Goal: Task Accomplishment & Management: Manage account settings

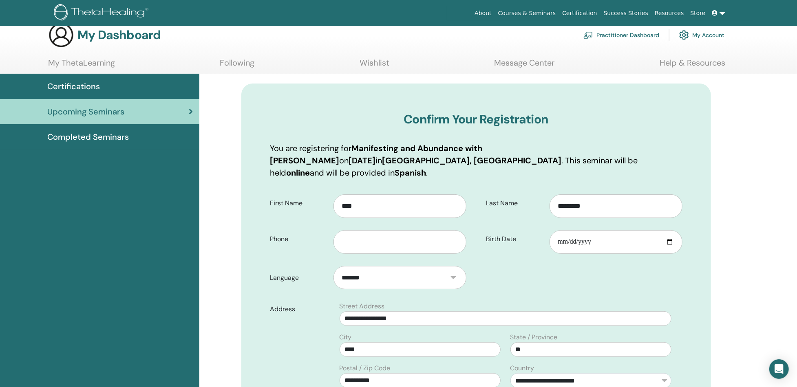
scroll to position [27, 0]
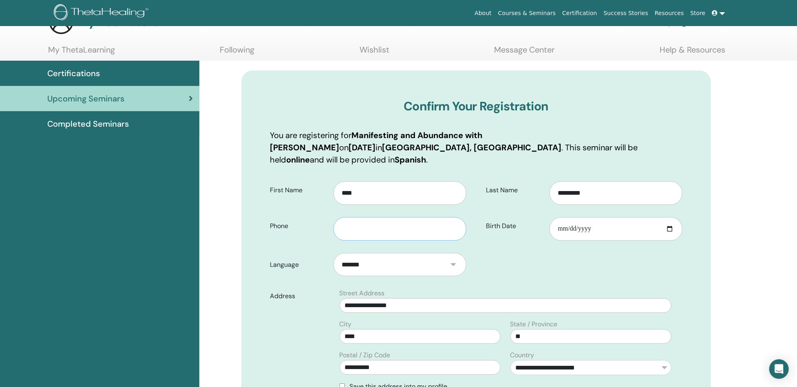
click at [412, 219] on input "text" at bounding box center [399, 229] width 133 height 24
type input "**********"
click at [597, 217] on input "Birth Date" at bounding box center [615, 229] width 133 height 24
type input "**********"
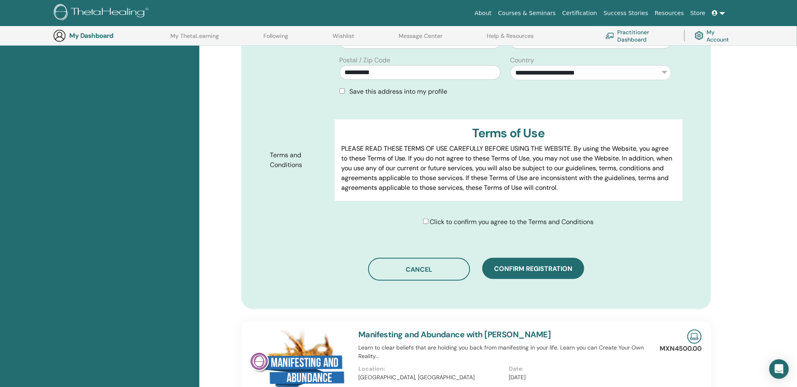
scroll to position [400, 0]
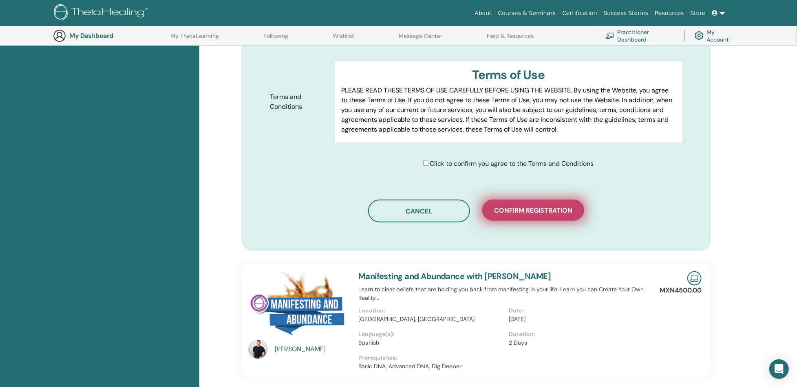
click at [534, 206] on span "Confirm registration" at bounding box center [533, 210] width 78 height 9
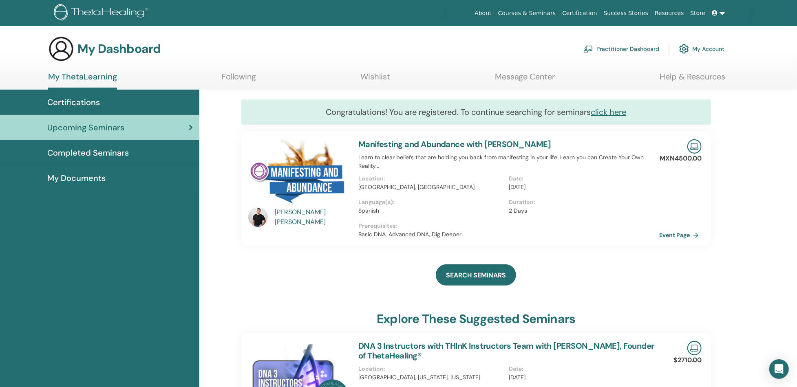
click at [131, 150] on div "Completed Seminars" at bounding box center [100, 153] width 186 height 12
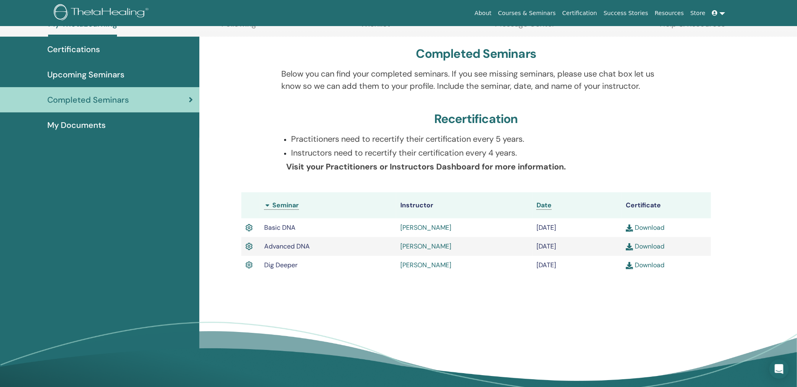
scroll to position [54, 0]
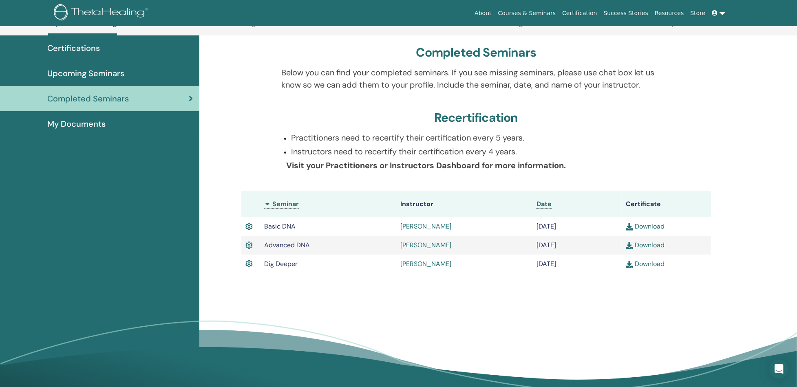
click at [642, 262] on link "Download" at bounding box center [645, 264] width 39 height 9
click at [644, 225] on link "Download" at bounding box center [645, 226] width 39 height 9
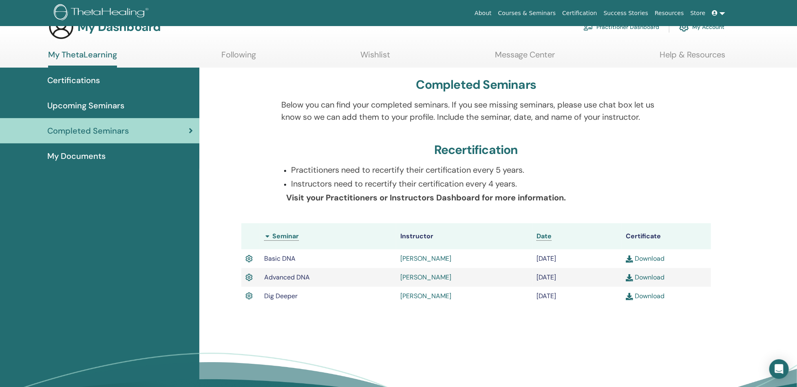
scroll to position [0, 0]
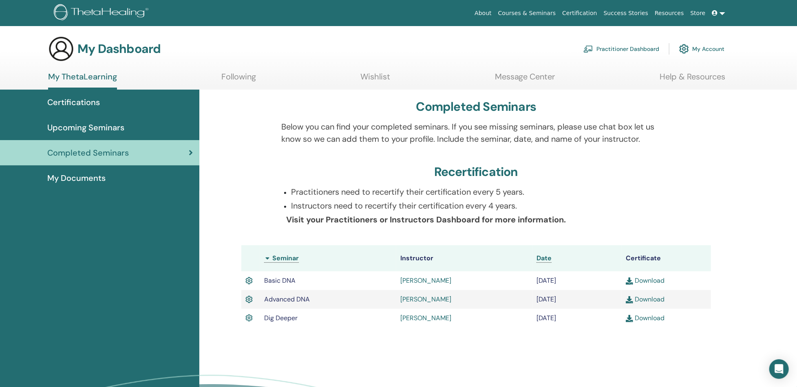
click at [717, 11] on icon at bounding box center [715, 13] width 6 height 6
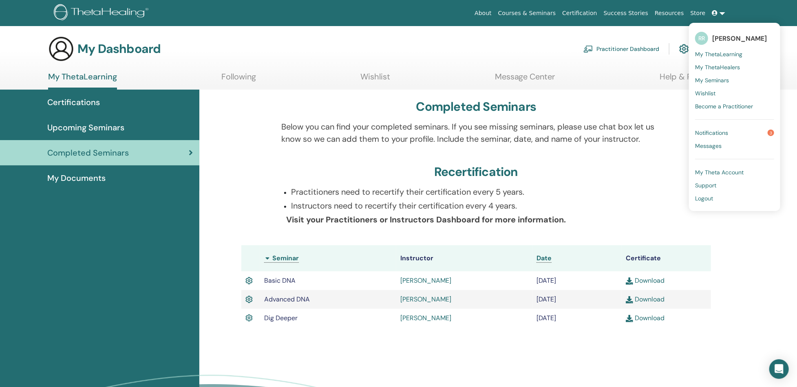
click at [743, 35] on span "[PERSON_NAME]" at bounding box center [739, 38] width 55 height 9
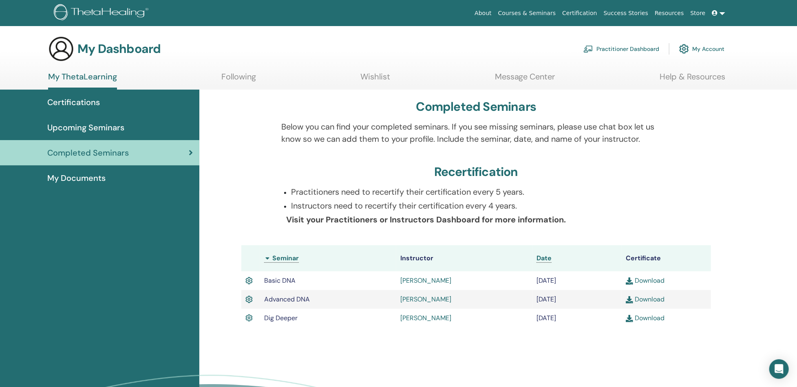
click at [716, 46] on link "My Account" at bounding box center [701, 49] width 45 height 18
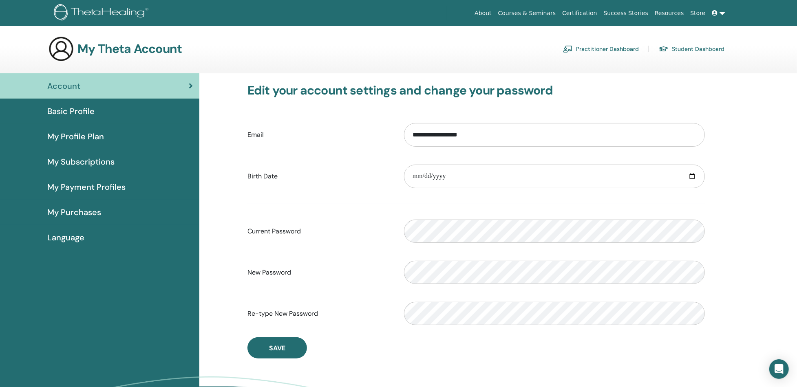
click at [84, 135] on span "My Profile Plan" at bounding box center [75, 136] width 57 height 12
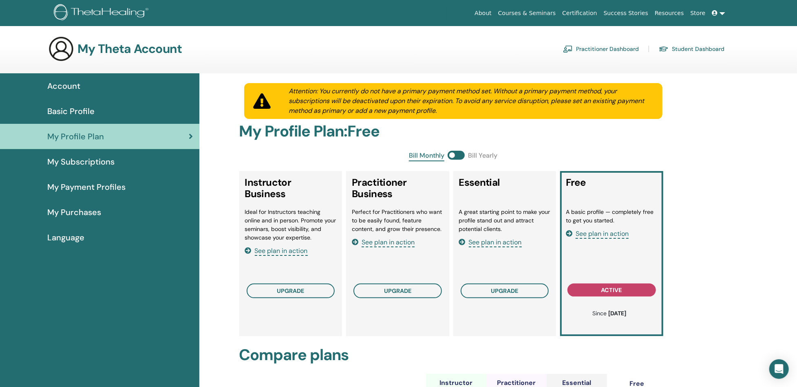
click at [89, 84] on div "Account" at bounding box center [100, 86] width 186 height 12
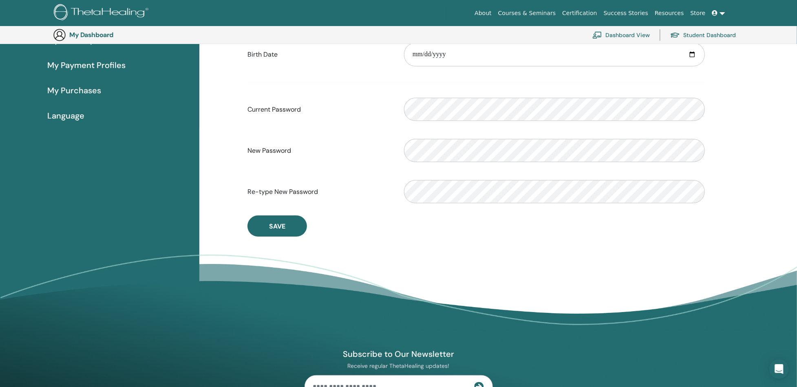
scroll to position [58, 0]
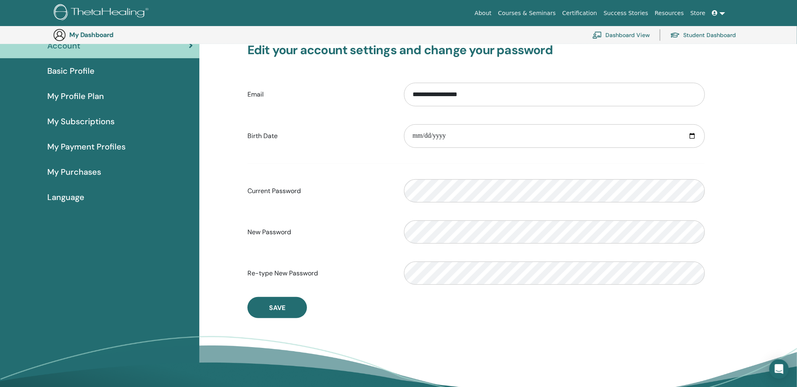
drag, startPoint x: 748, startPoint y: 1, endPoint x: 733, endPoint y: 261, distance: 260.0
click at [733, 261] on div "**********" at bounding box center [497, 225] width 597 height 385
click at [106, 145] on span "My Payment Profiles" at bounding box center [86, 147] width 78 height 12
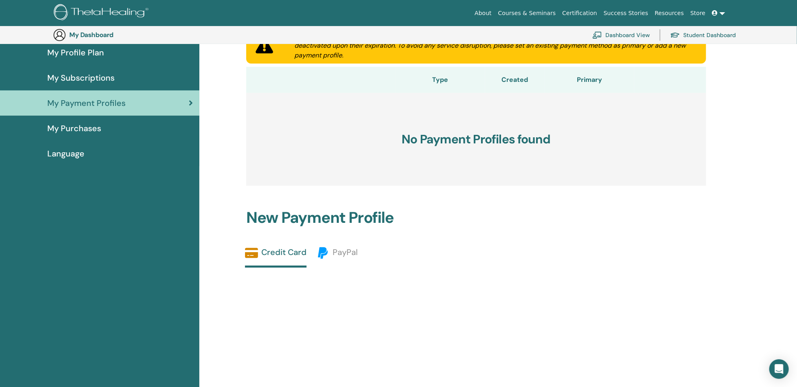
scroll to position [99, 0]
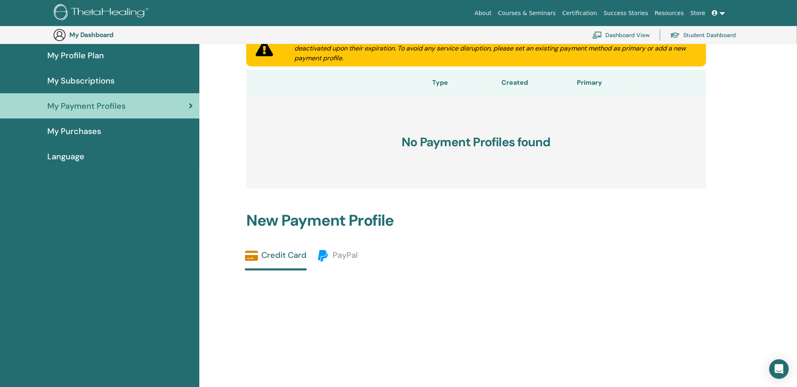
click at [93, 130] on span "My Purchases" at bounding box center [74, 131] width 54 height 12
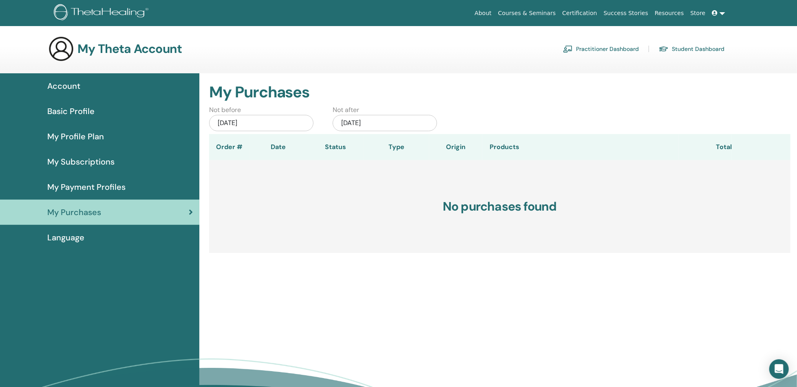
click at [73, 84] on span "Account" at bounding box center [63, 86] width 33 height 12
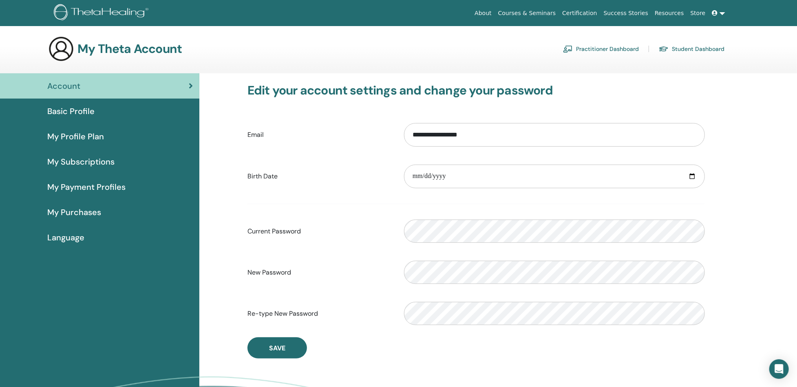
click at [75, 111] on span "Basic Profile" at bounding box center [70, 111] width 47 height 12
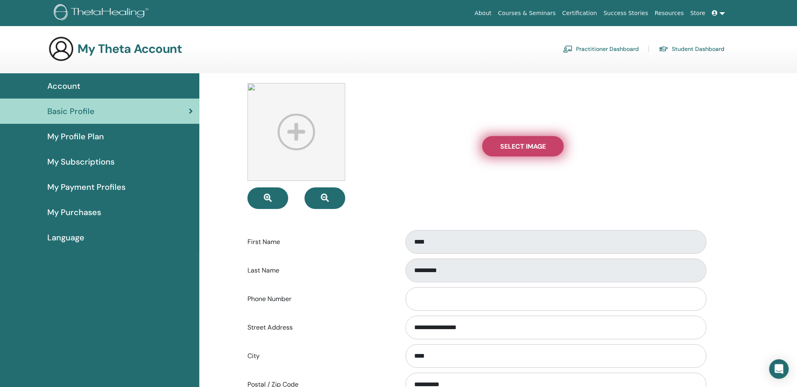
click at [511, 144] on span "Select Image" at bounding box center [523, 146] width 46 height 9
click at [518, 144] on input "Select Image" at bounding box center [523, 146] width 11 height 6
click at [679, 45] on link "Student Dashboard" at bounding box center [692, 48] width 66 height 13
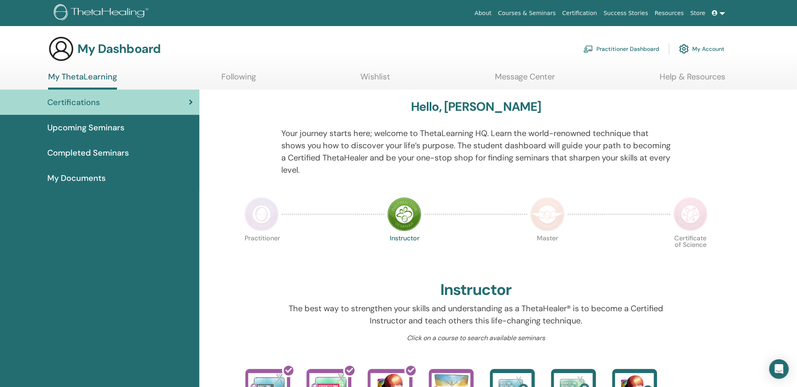
click at [95, 176] on span "My Documents" at bounding box center [76, 178] width 58 height 12
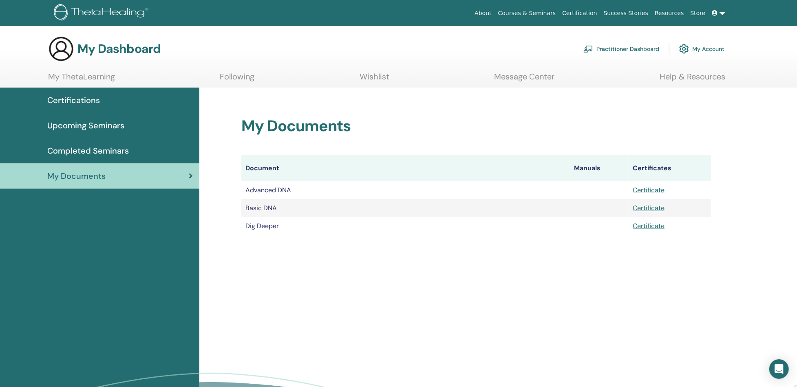
click at [78, 98] on span "Certifications" at bounding box center [73, 100] width 53 height 12
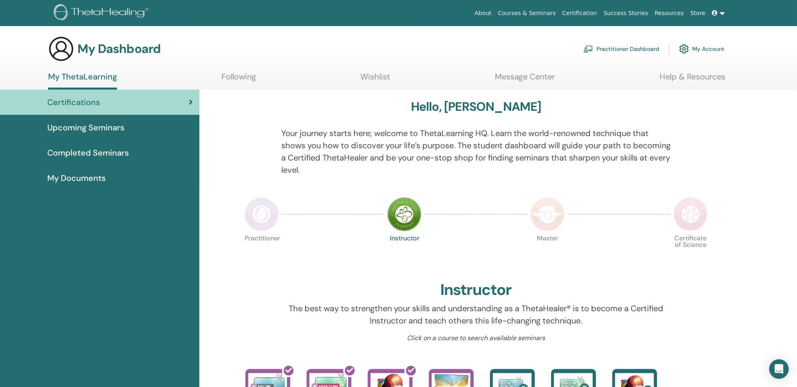
click at [95, 100] on span "Certifications" at bounding box center [73, 102] width 53 height 12
click at [723, 12] on link at bounding box center [719, 13] width 20 height 15
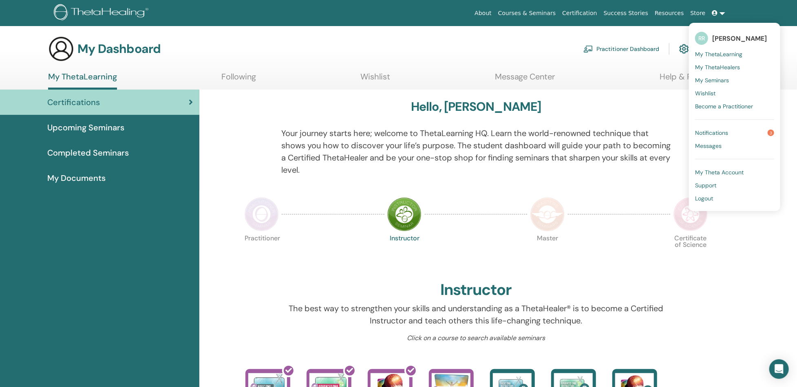
click at [736, 169] on span "My Theta Account" at bounding box center [719, 172] width 48 height 7
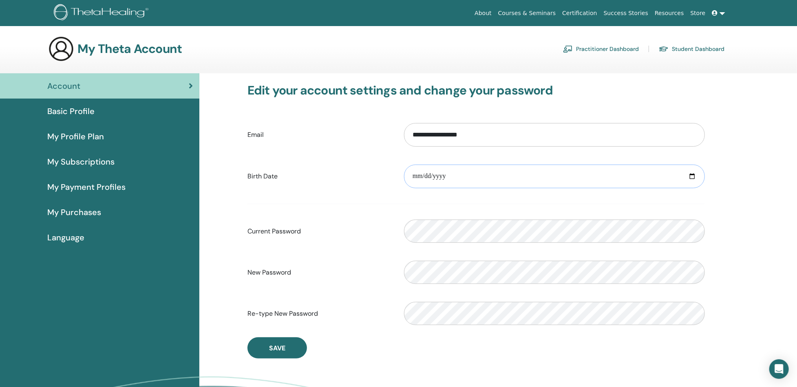
click at [691, 175] on input "date" at bounding box center [554, 177] width 301 height 24
click at [454, 174] on input "**********" at bounding box center [554, 177] width 301 height 24
click at [448, 177] on input "**********" at bounding box center [554, 177] width 301 height 24
type input "**********"
click at [742, 192] on div "**********" at bounding box center [497, 265] width 597 height 385
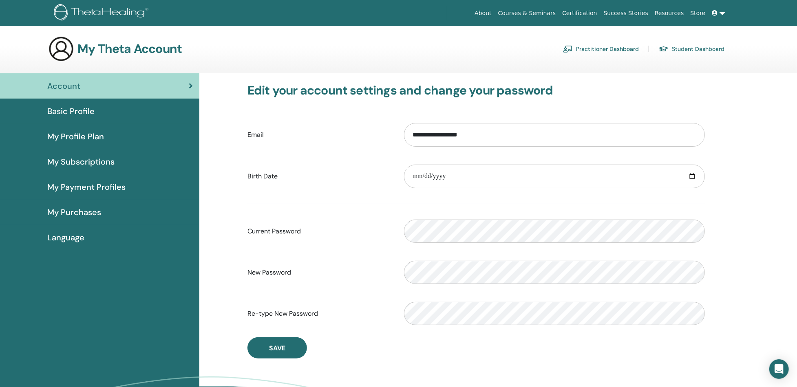
click at [595, 81] on div "**********" at bounding box center [475, 220] width 489 height 295
click at [279, 348] on span "Save" at bounding box center [277, 348] width 16 height 9
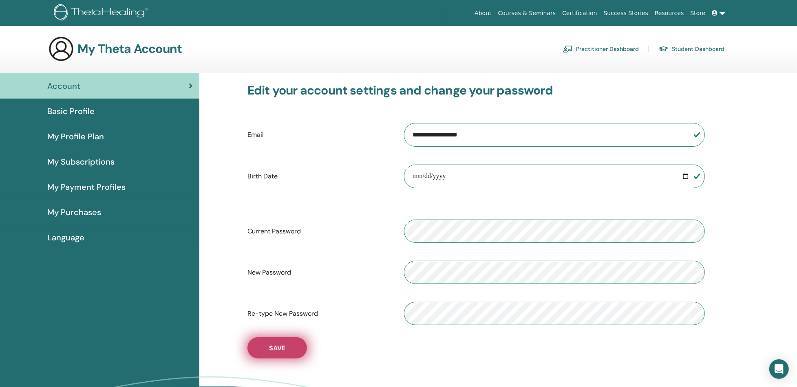
click at [288, 353] on button "Save" at bounding box center [276, 347] width 59 height 21
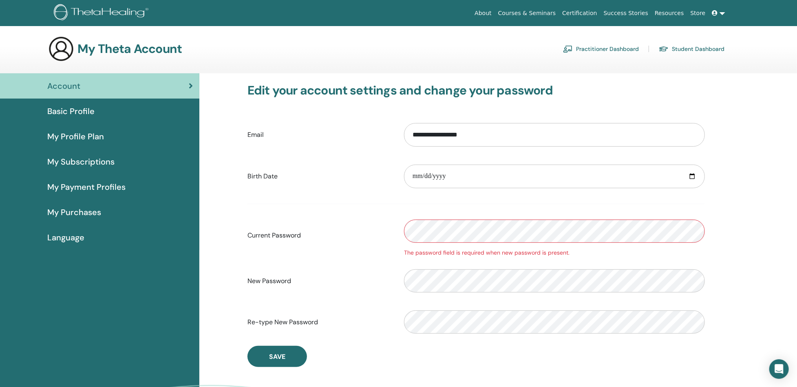
click at [377, 200] on form "**********" at bounding box center [475, 228] width 457 height 222
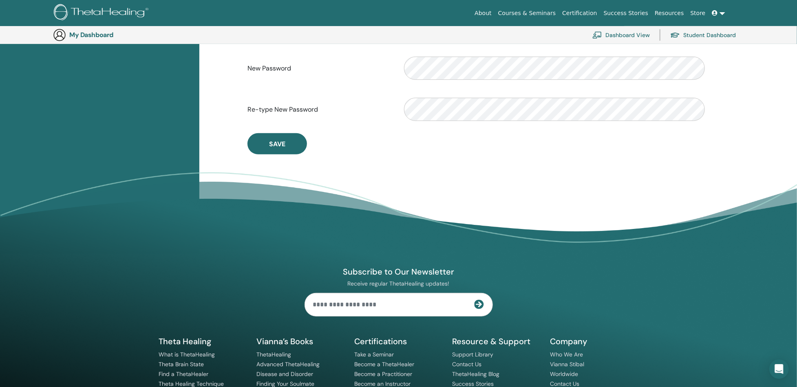
scroll to position [262, 0]
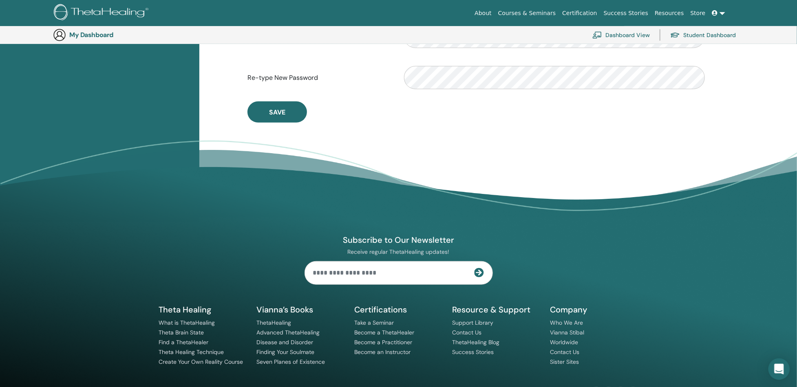
click at [776, 368] on icon "Open Intercom Messenger" at bounding box center [778, 369] width 9 height 11
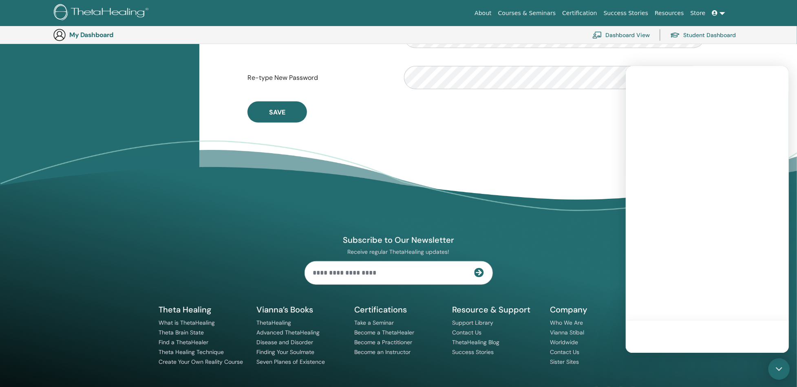
scroll to position [0, 0]
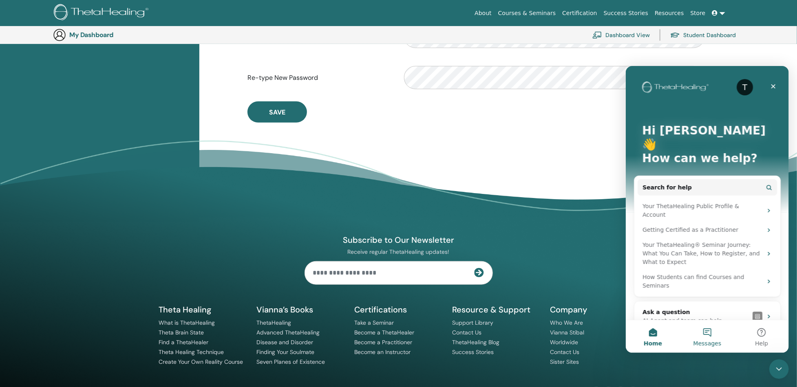
click at [709, 334] on button "Messages" at bounding box center [706, 336] width 54 height 33
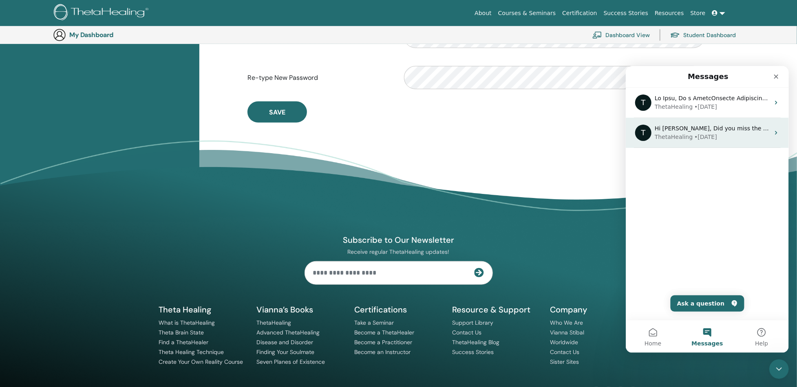
click at [726, 135] on div "ThetaHealing • 14w ago" at bounding box center [711, 136] width 115 height 9
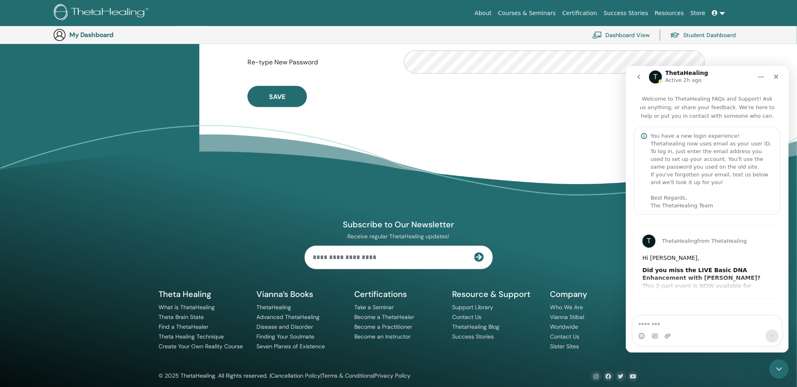
scroll to position [284, 0]
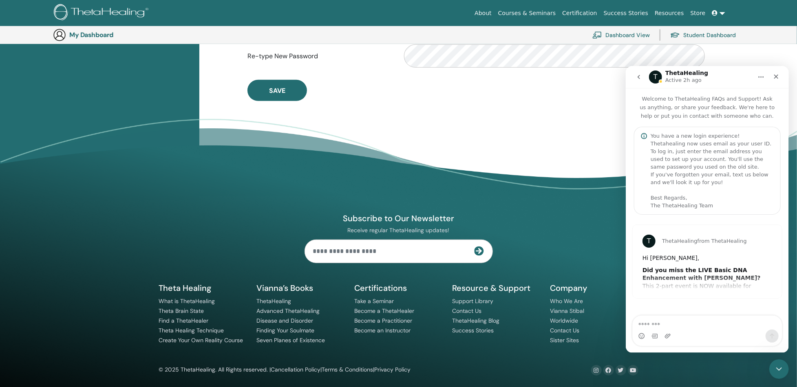
click at [638, 75] on icon "go back" at bounding box center [638, 76] width 7 height 7
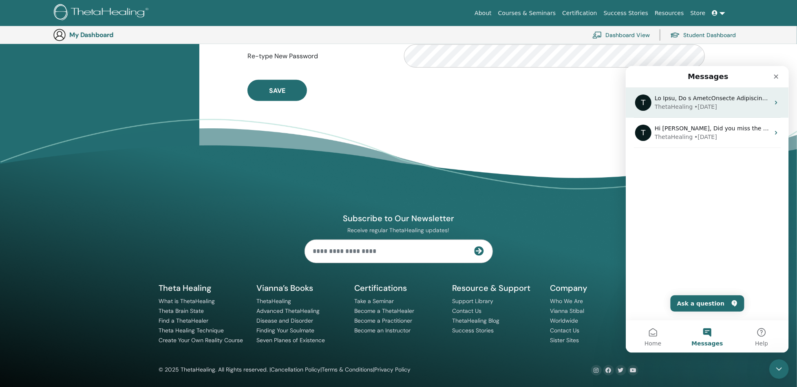
click at [674, 101] on div "Intercom messenger" at bounding box center [711, 98] width 115 height 9
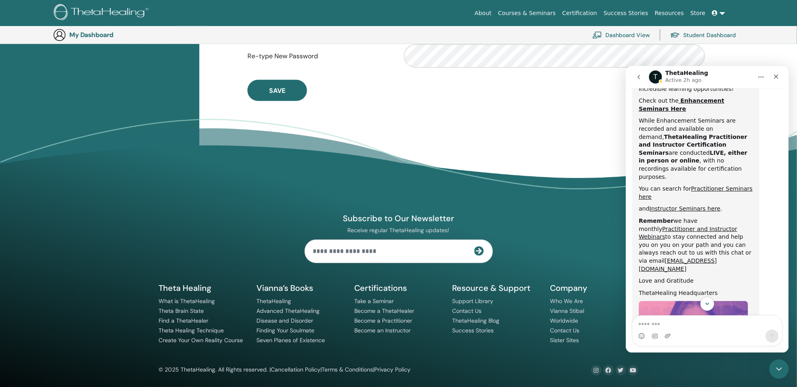
scroll to position [412, 0]
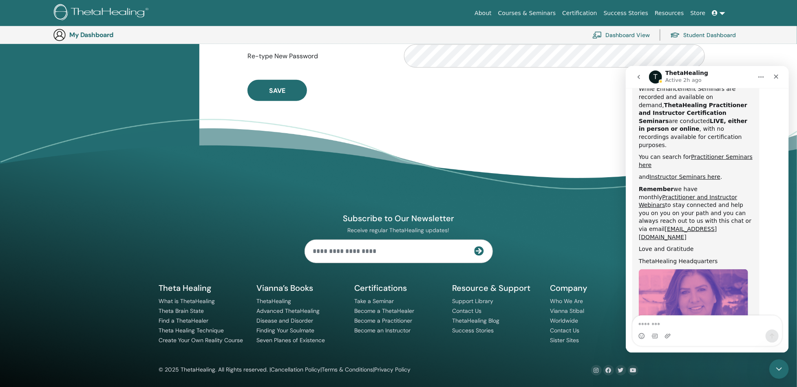
click at [639, 78] on icon "go back" at bounding box center [638, 77] width 2 height 4
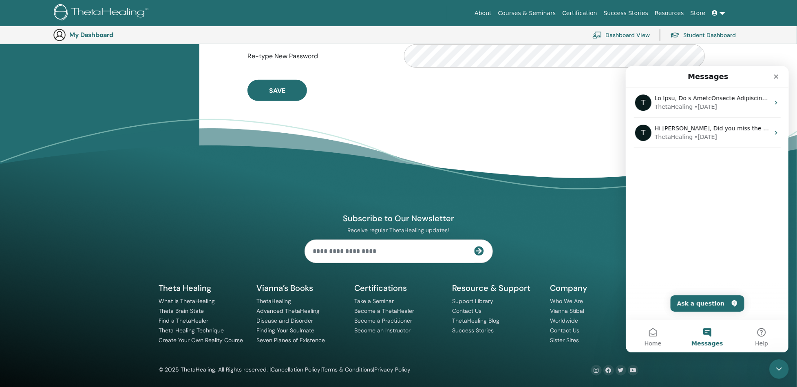
scroll to position [0, 0]
click at [652, 335] on button "Home" at bounding box center [652, 336] width 54 height 33
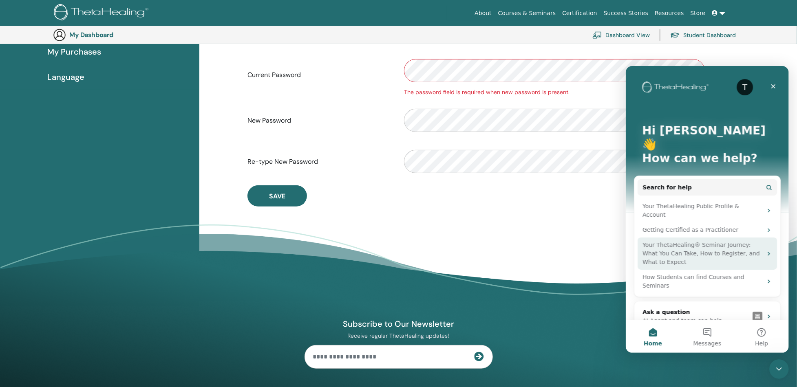
scroll to position [175, 0]
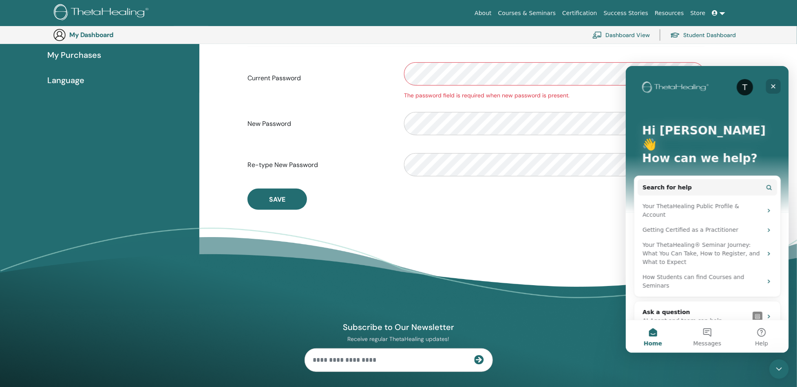
click at [772, 82] on div "Close" at bounding box center [772, 86] width 15 height 15
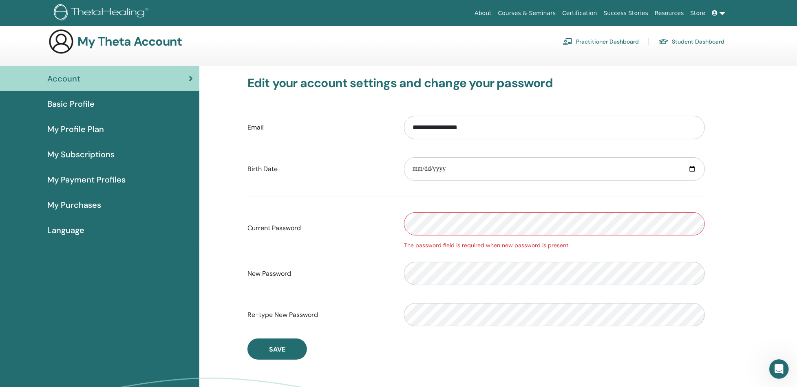
scroll to position [0, 0]
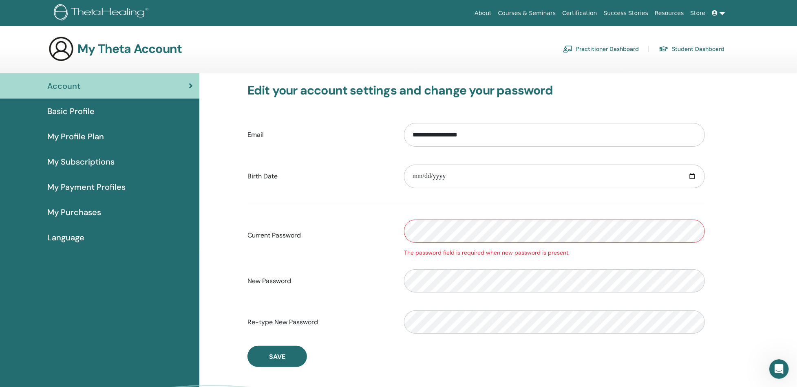
click at [722, 11] on link at bounding box center [719, 13] width 20 height 15
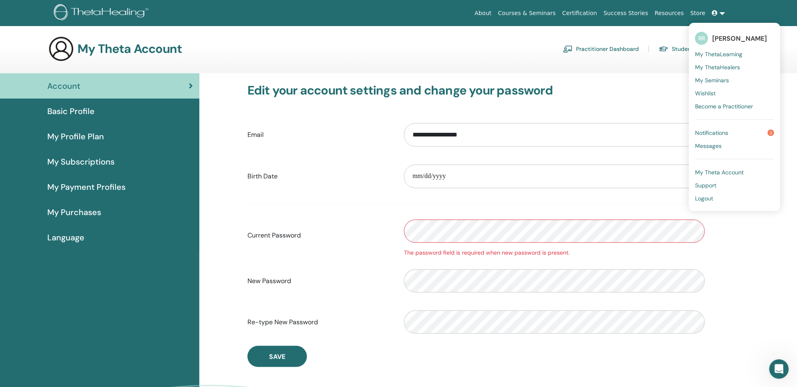
click at [738, 131] on link "Notifications 3" at bounding box center [734, 132] width 79 height 13
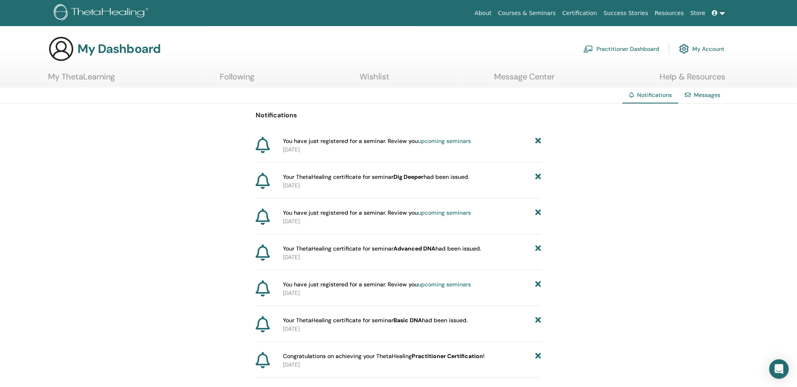
click at [695, 96] on link "Messages" at bounding box center [707, 94] width 26 height 7
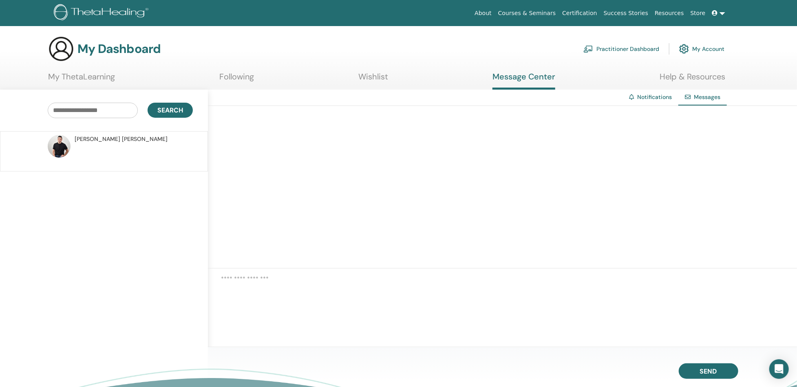
click at [247, 76] on link "Following" at bounding box center [236, 80] width 35 height 16
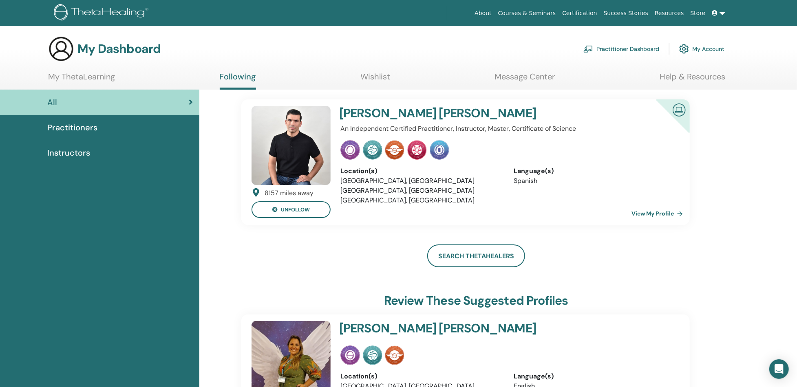
click at [646, 209] on link "View My Profile" at bounding box center [658, 213] width 55 height 16
